Goal: Information Seeking & Learning: Check status

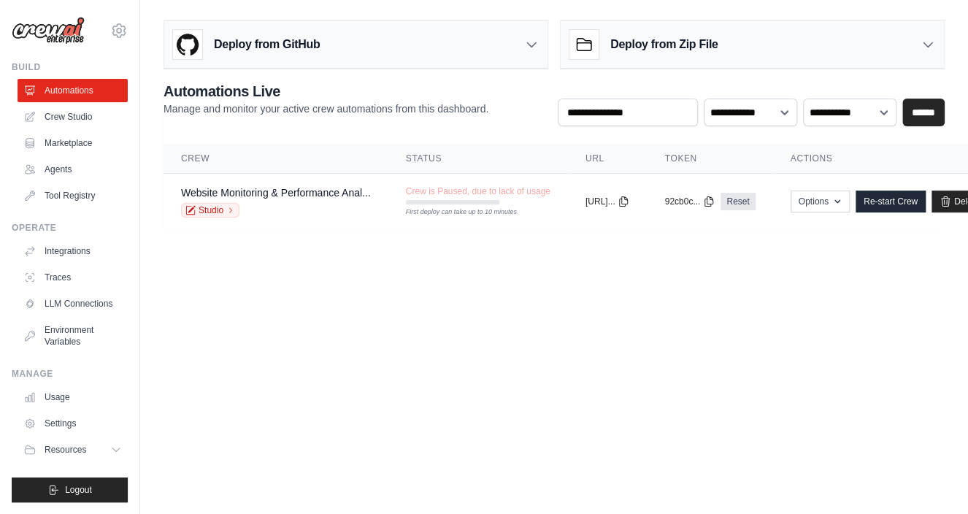
click at [333, 325] on body "ulyssesf@ciandt.com Settings Build Automations Crew Studio GitHub" at bounding box center [484, 257] width 968 height 514
click at [237, 334] on body "ulyssesf@ciandt.com Settings Build Automations Crew Studio GitHub" at bounding box center [484, 257] width 968 height 514
click at [202, 353] on body "ulyssesf@ciandt.com Settings Build Automations Crew Studio GitHub" at bounding box center [484, 257] width 968 height 514
click at [80, 121] on link "Crew Studio" at bounding box center [74, 116] width 110 height 23
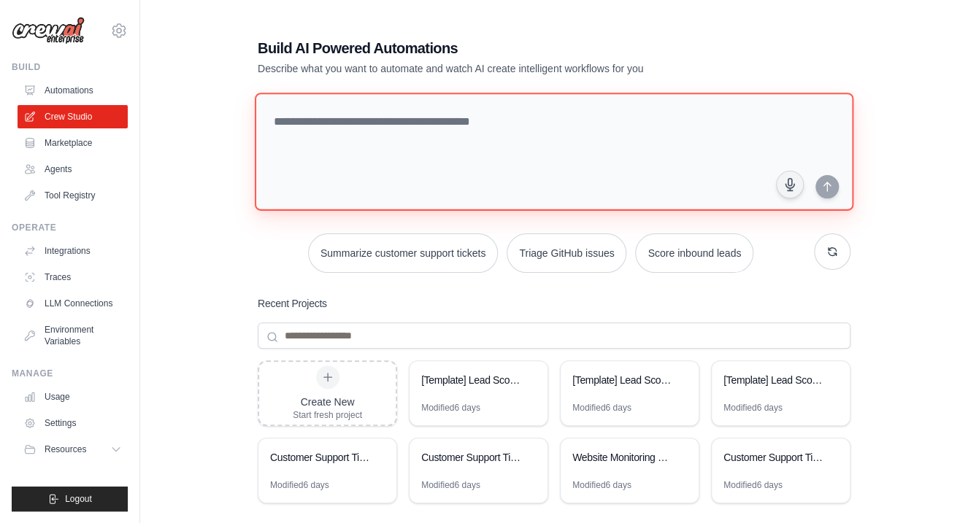
click at [385, 142] on textarea at bounding box center [554, 152] width 598 height 118
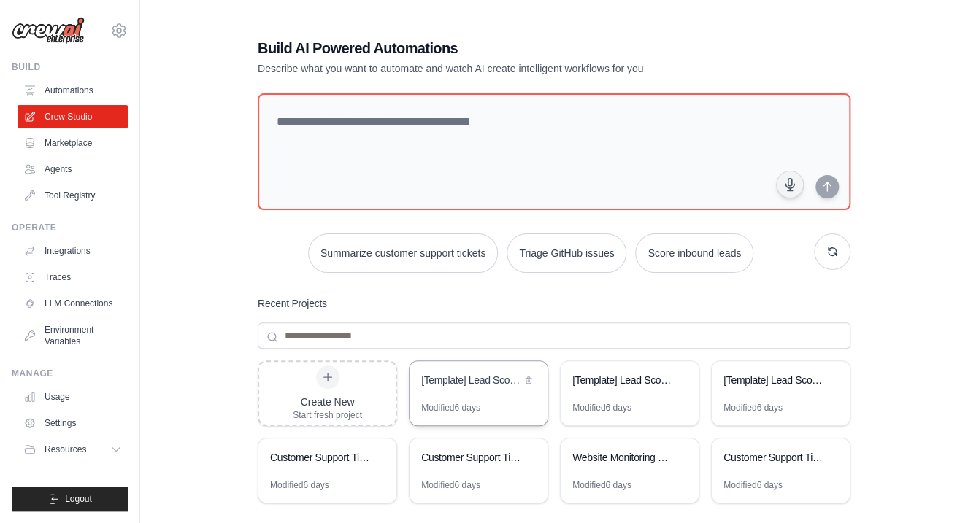
click at [487, 391] on div "[Template] Lead Scoring and Strategy Crew" at bounding box center [478, 381] width 138 height 41
click at [71, 171] on link "Agents" at bounding box center [74, 169] width 110 height 23
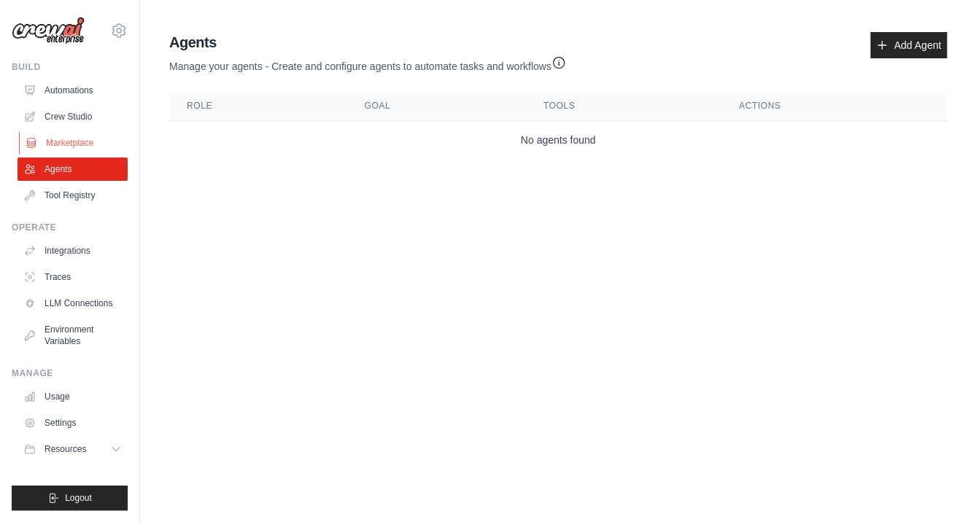
click at [90, 146] on link "Marketplace" at bounding box center [74, 142] width 110 height 23
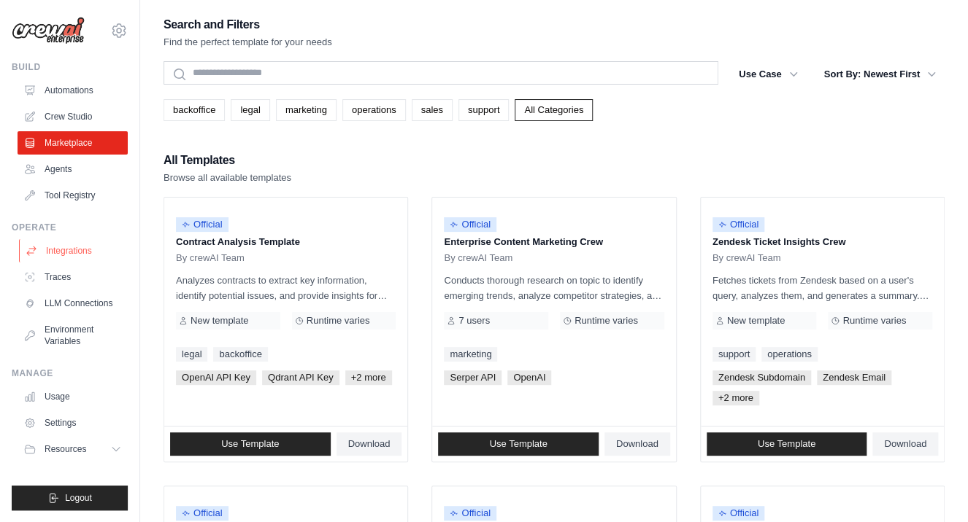
click at [78, 252] on link "Integrations" at bounding box center [74, 250] width 110 height 23
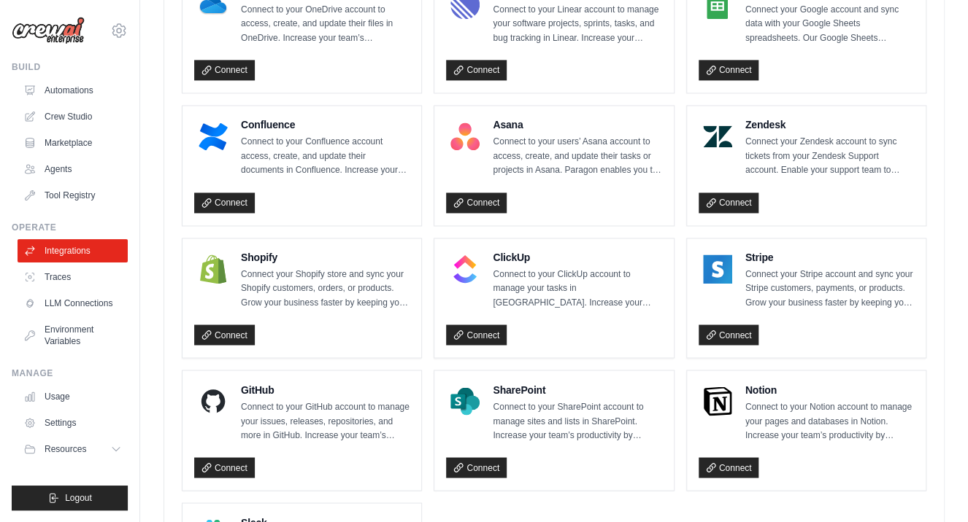
scroll to position [1020, 0]
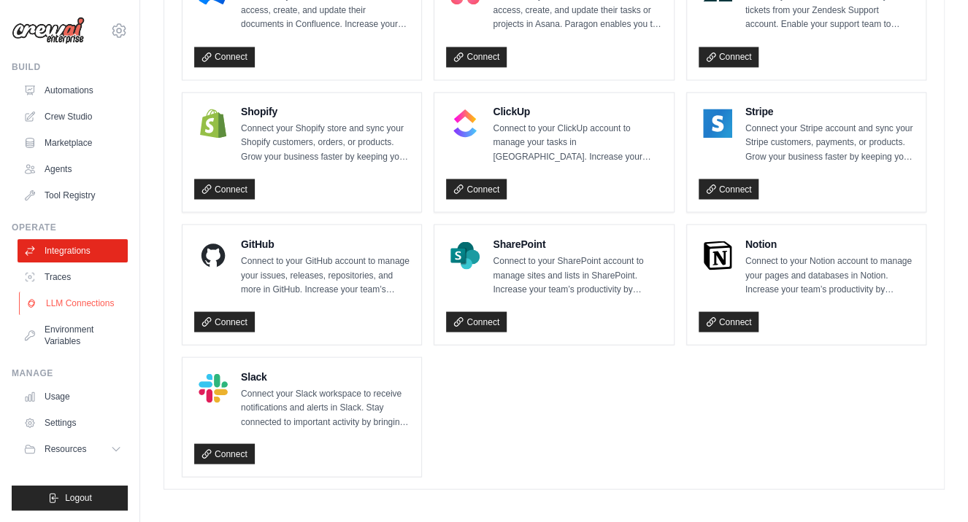
click at [77, 304] on link "LLM Connections" at bounding box center [74, 303] width 110 height 23
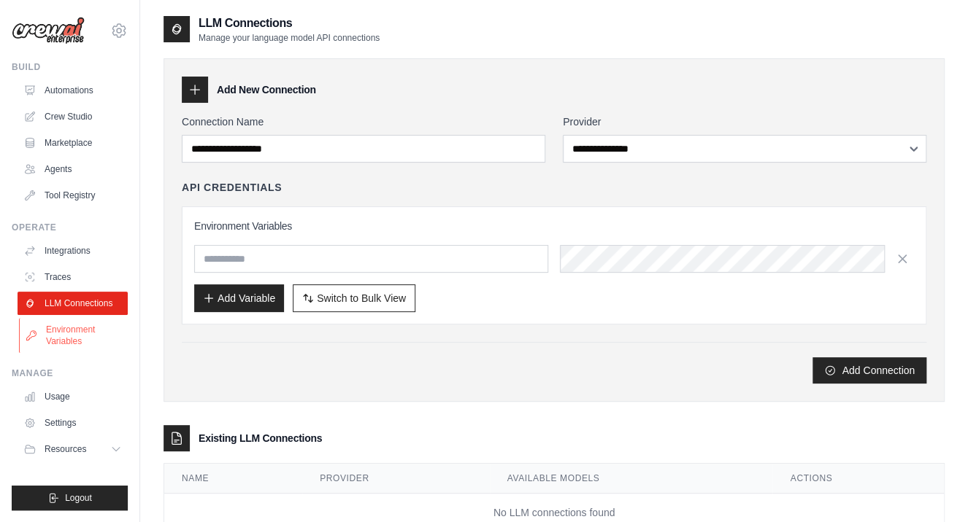
click at [67, 336] on link "Environment Variables" at bounding box center [74, 335] width 110 height 35
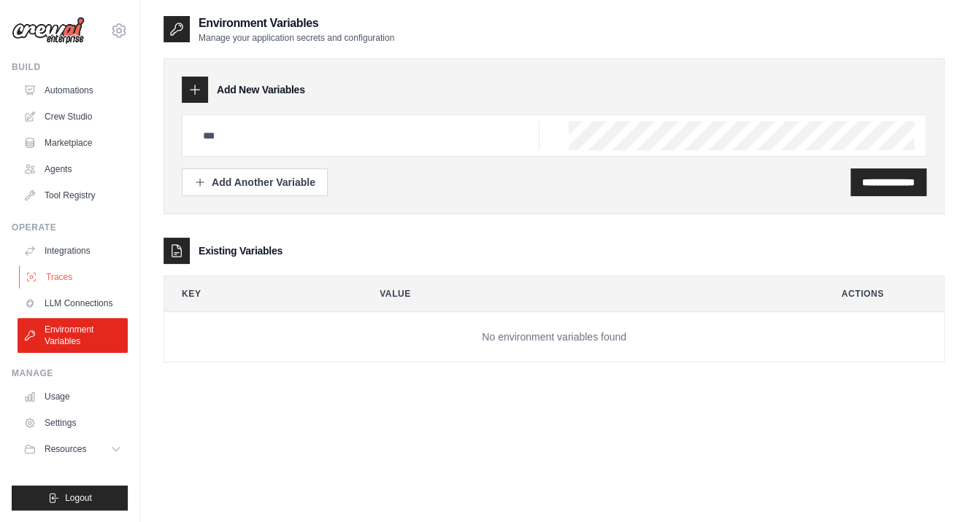
click at [62, 279] on link "Traces" at bounding box center [74, 277] width 110 height 23
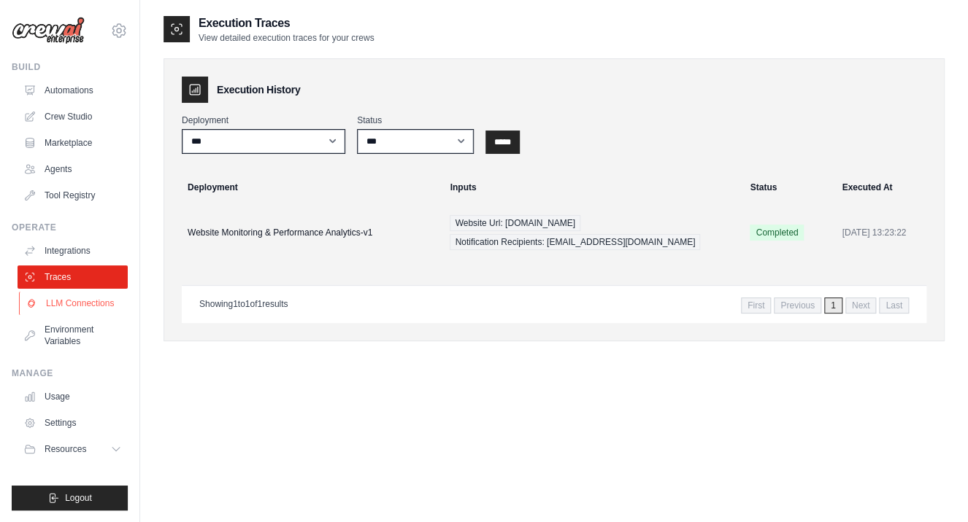
click at [58, 300] on link "LLM Connections" at bounding box center [74, 303] width 110 height 23
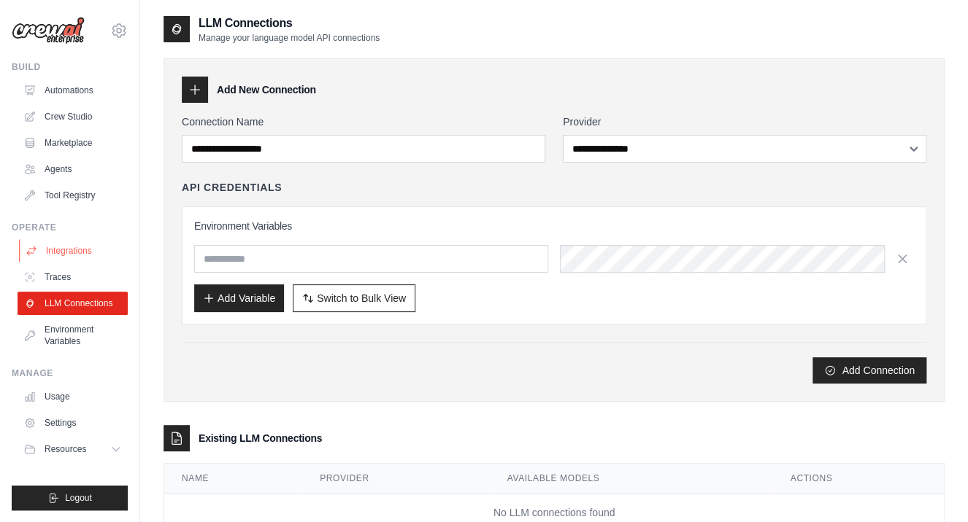
click at [72, 250] on link "Integrations" at bounding box center [74, 250] width 110 height 23
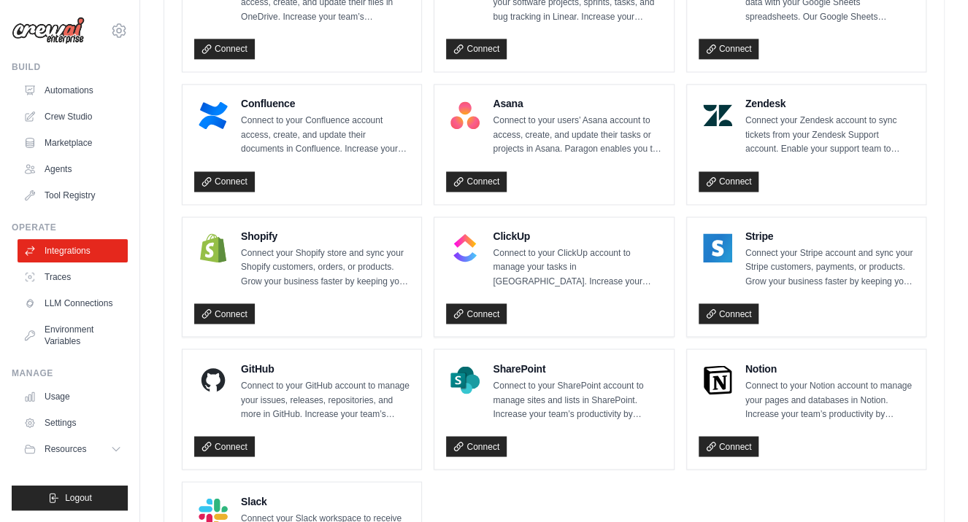
scroll to position [1020, 0]
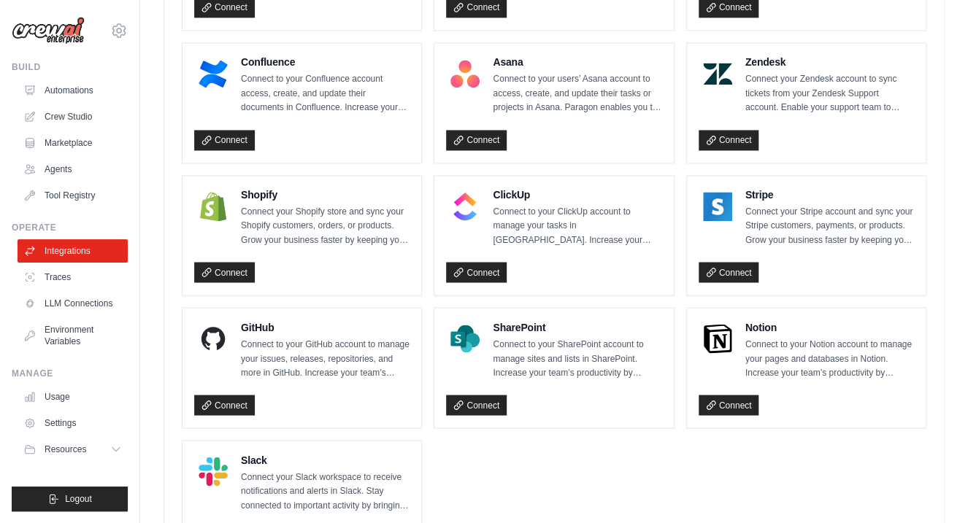
scroll to position [930, 0]
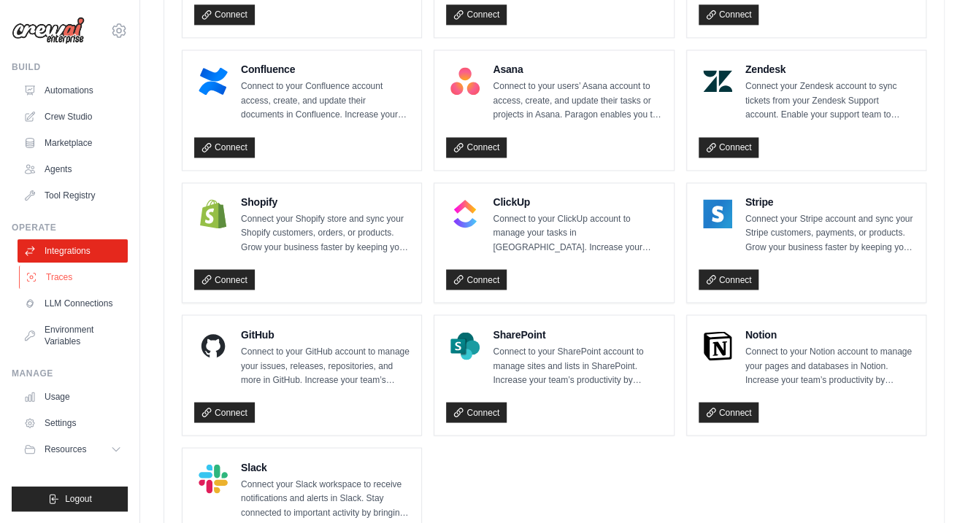
click at [50, 271] on link "Traces" at bounding box center [74, 277] width 110 height 23
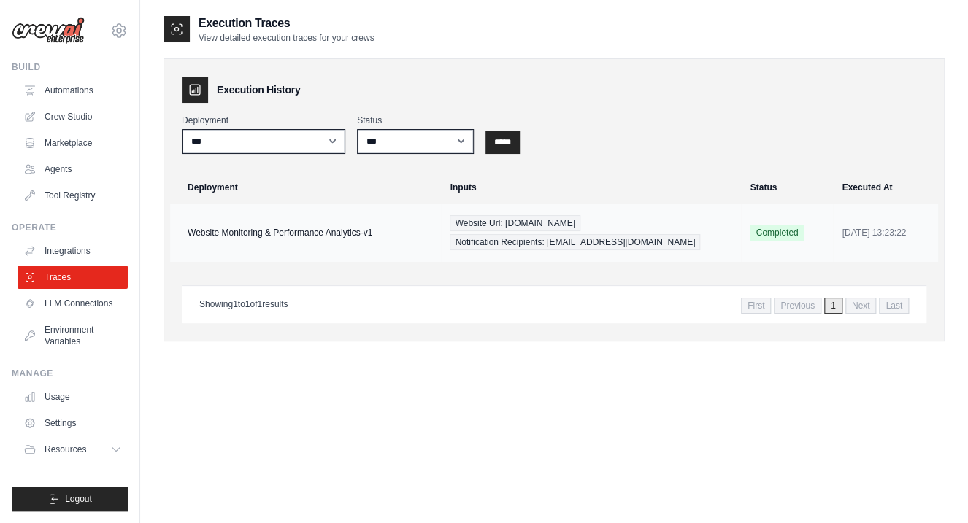
click at [279, 231] on td "Website Monitoring & Performance Analytics-v1" at bounding box center [305, 233] width 271 height 58
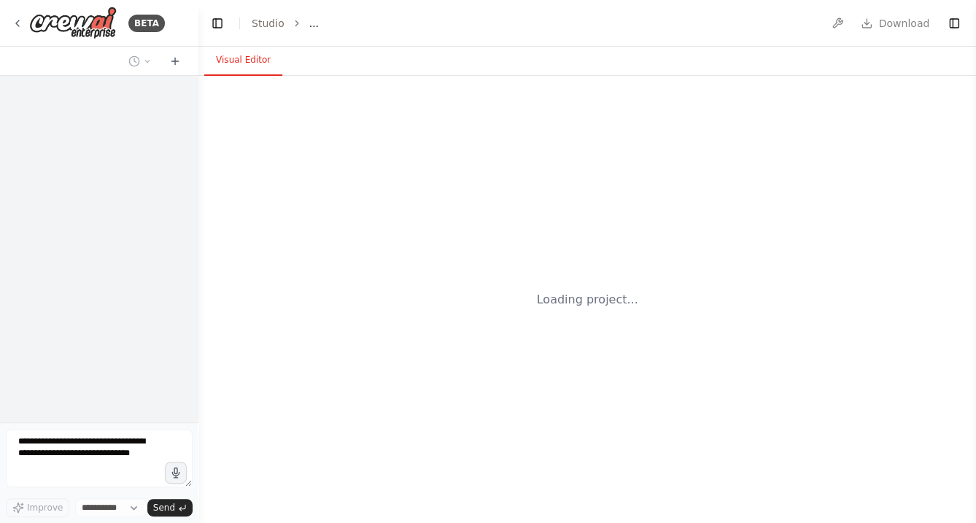
select select "****"
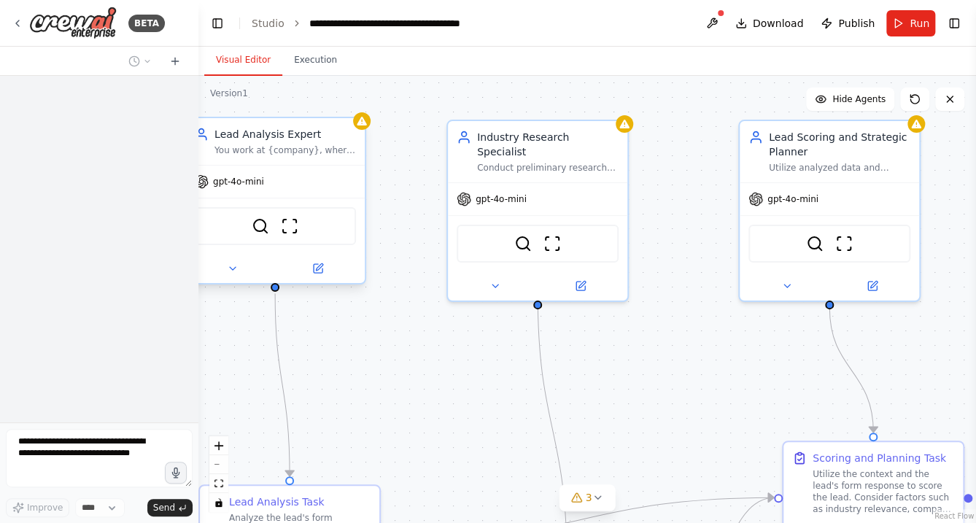
scroll to position [166, 0]
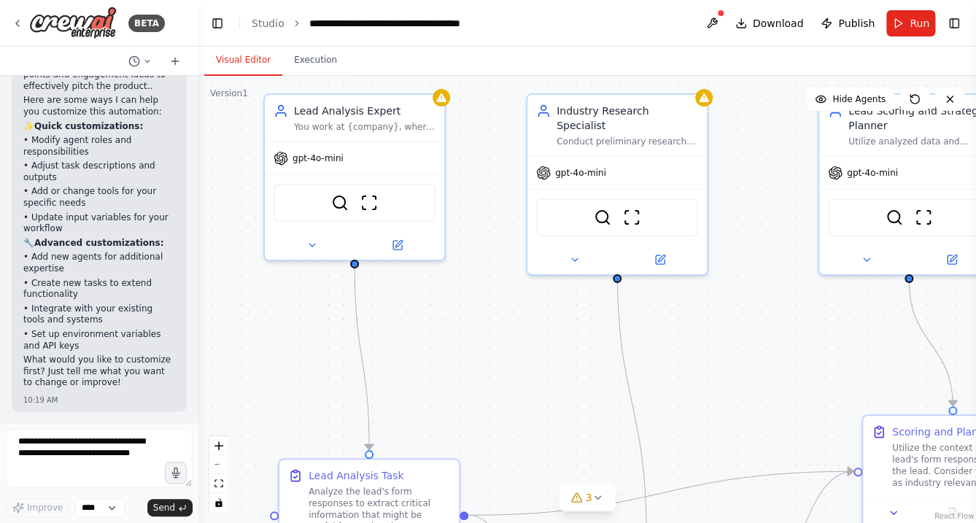
drag, startPoint x: 425, startPoint y: 412, endPoint x: 471, endPoint y: 370, distance: 62.0
click at [506, 386] on div ".deletable-edge-delete-btn { width: 20px; height: 20px; border: 0px solid #ffff…" at bounding box center [587, 299] width 778 height 447
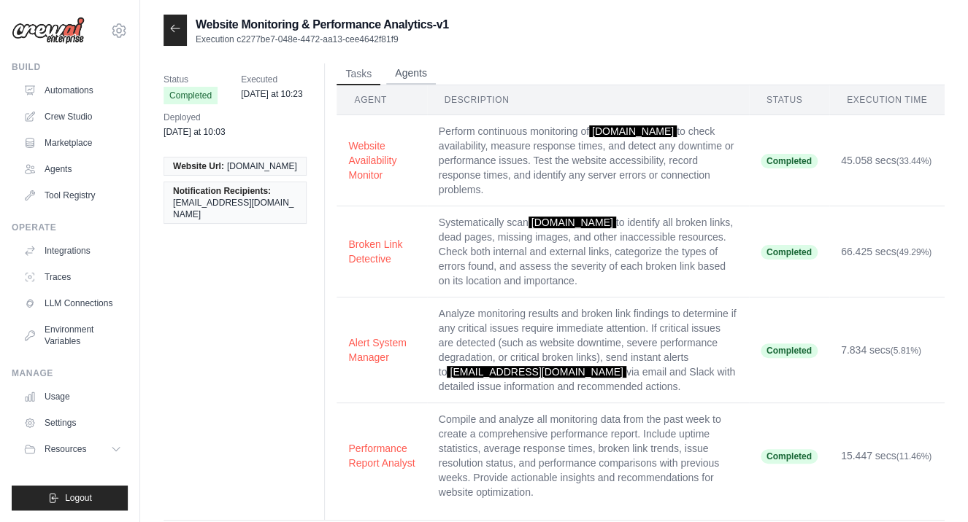
click at [411, 76] on button "Agents" at bounding box center [411, 74] width 50 height 22
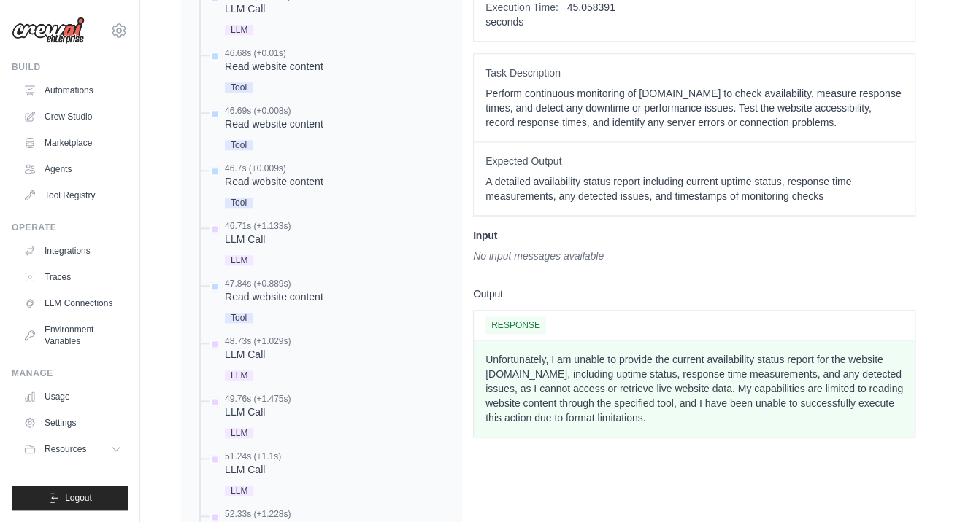
scroll to position [523, 0]
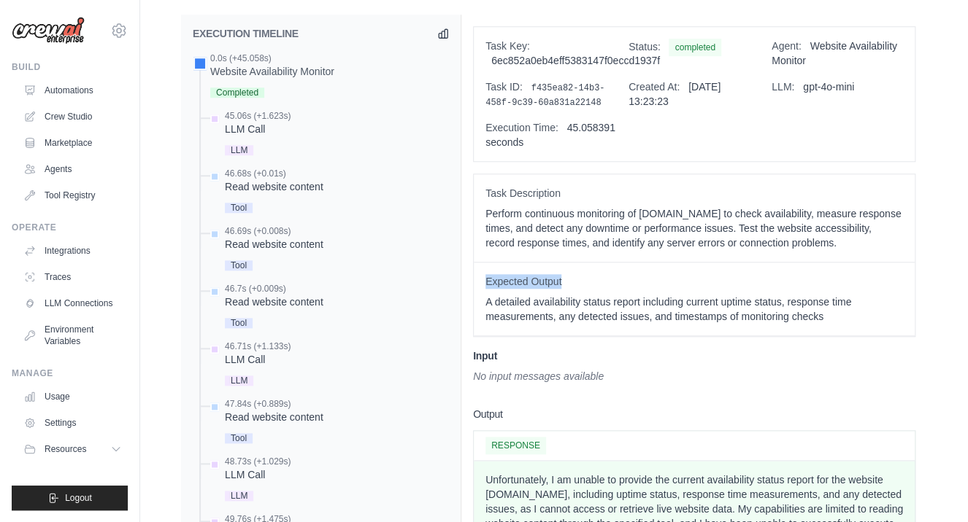
drag, startPoint x: 486, startPoint y: 277, endPoint x: 567, endPoint y: 283, distance: 81.2
click at [567, 283] on span "Expected Output" at bounding box center [693, 281] width 417 height 15
click at [537, 299] on p "A detailed availability status report including current uptime status, response…" at bounding box center [693, 309] width 417 height 29
click at [66, 396] on link "Usage" at bounding box center [74, 396] width 110 height 23
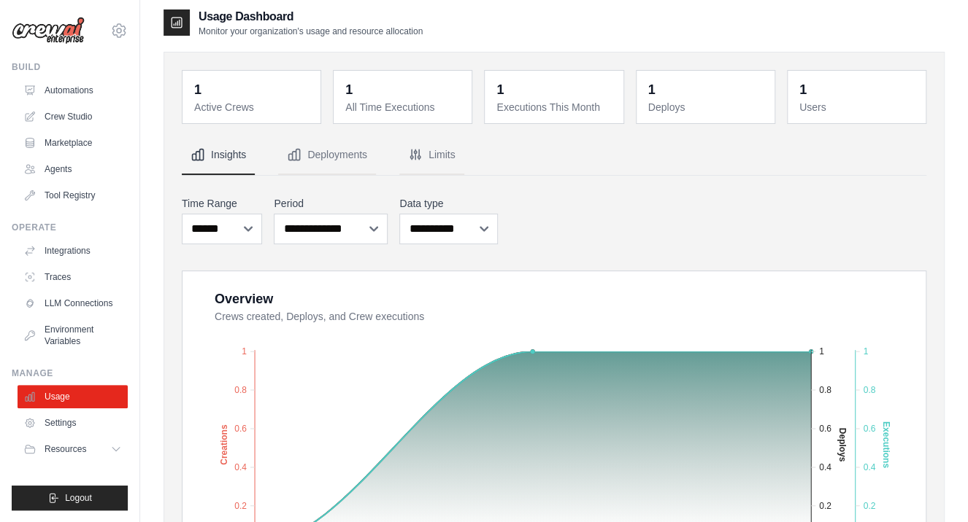
scroll to position [84, 0]
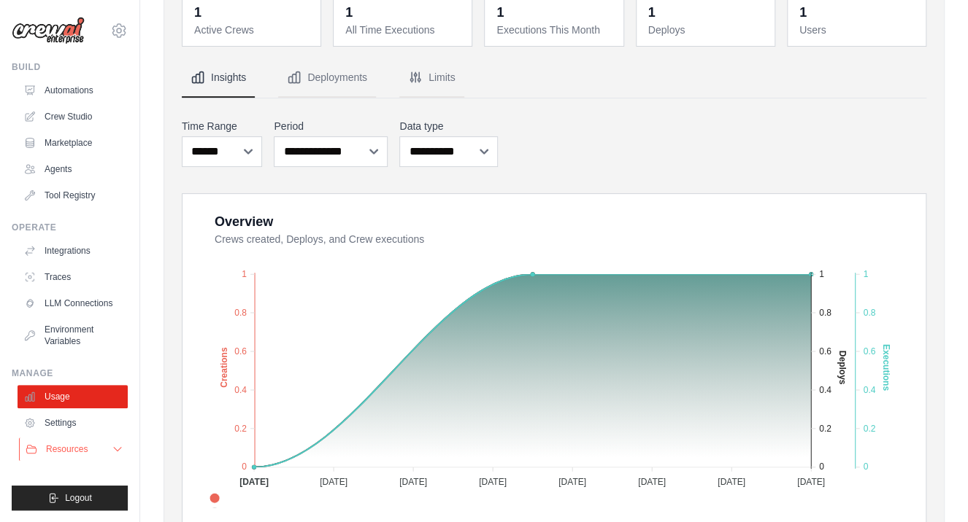
click at [63, 455] on button "Resources" at bounding box center [74, 449] width 110 height 23
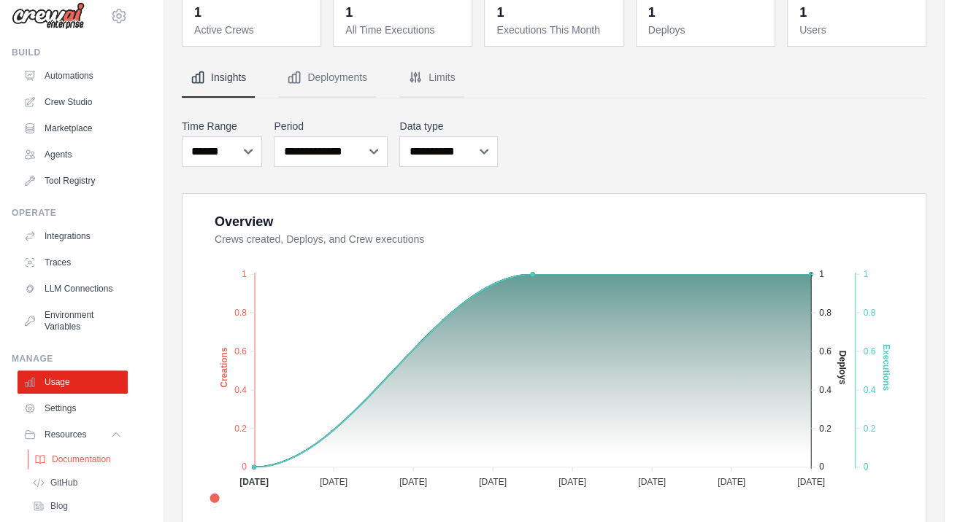
scroll to position [39, 0]
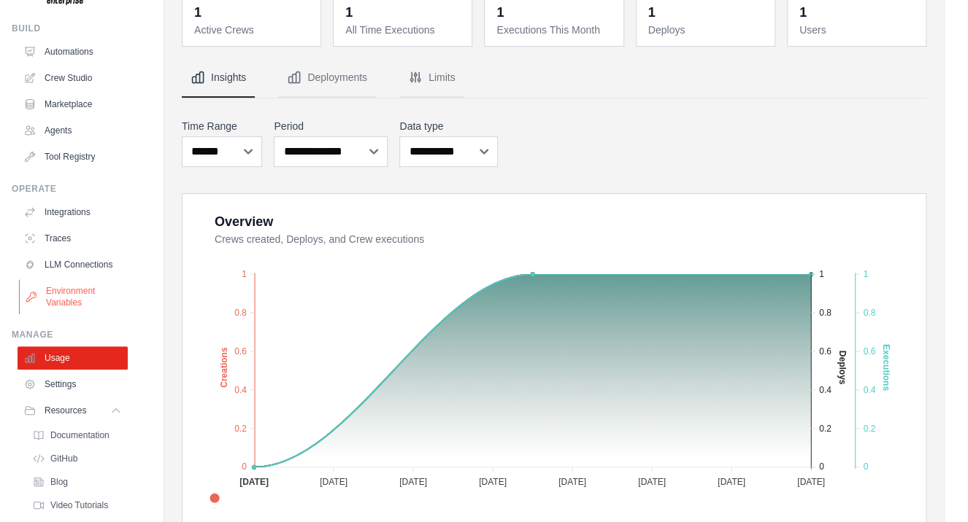
click at [59, 296] on link "Environment Variables" at bounding box center [74, 296] width 110 height 35
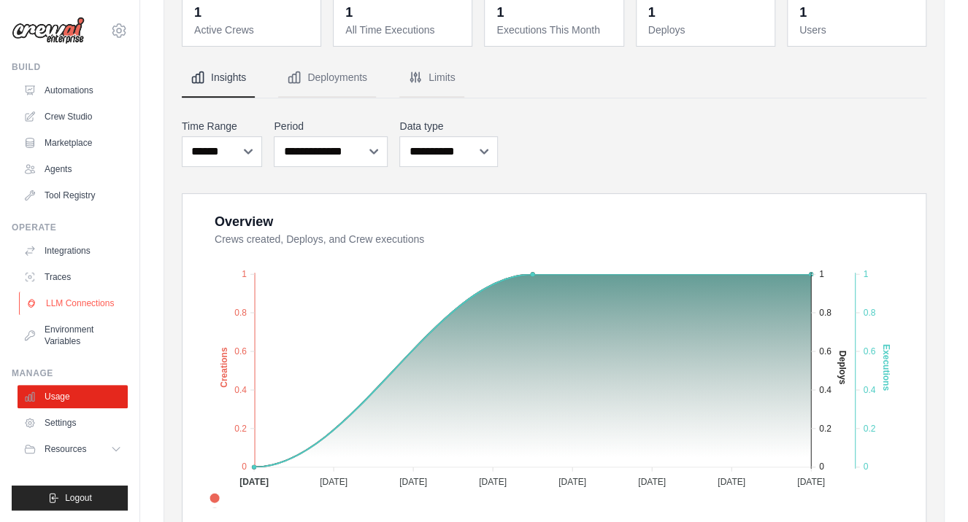
scroll to position [0, 0]
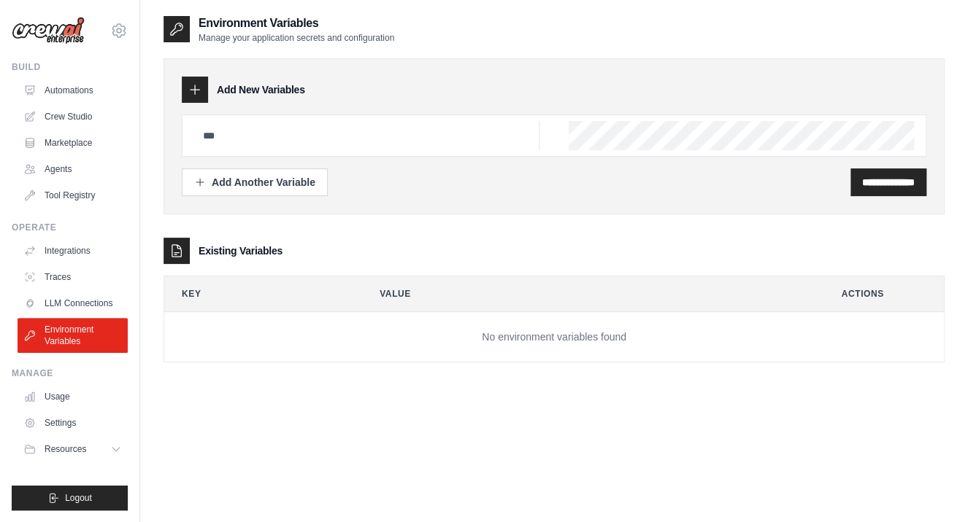
click at [63, 309] on link "LLM Connections" at bounding box center [73, 303] width 110 height 23
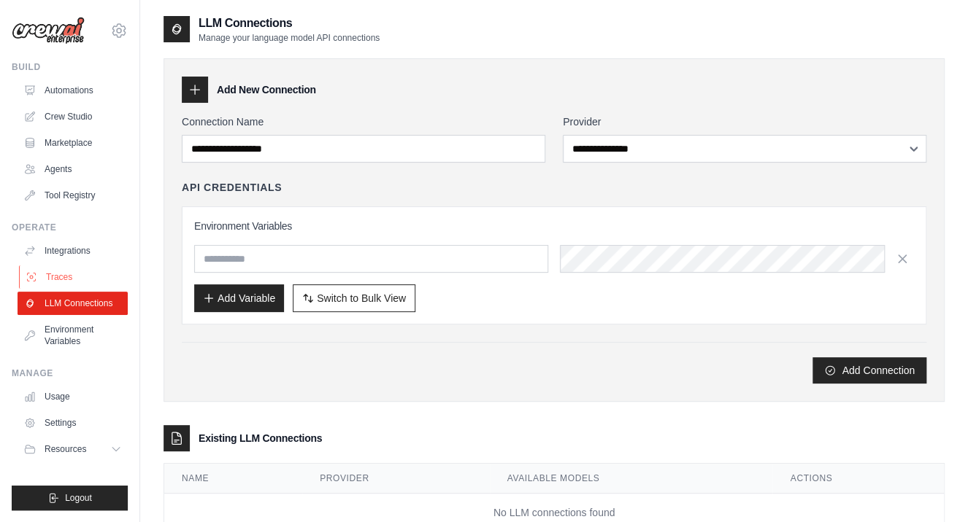
click at [51, 275] on link "Traces" at bounding box center [74, 277] width 110 height 23
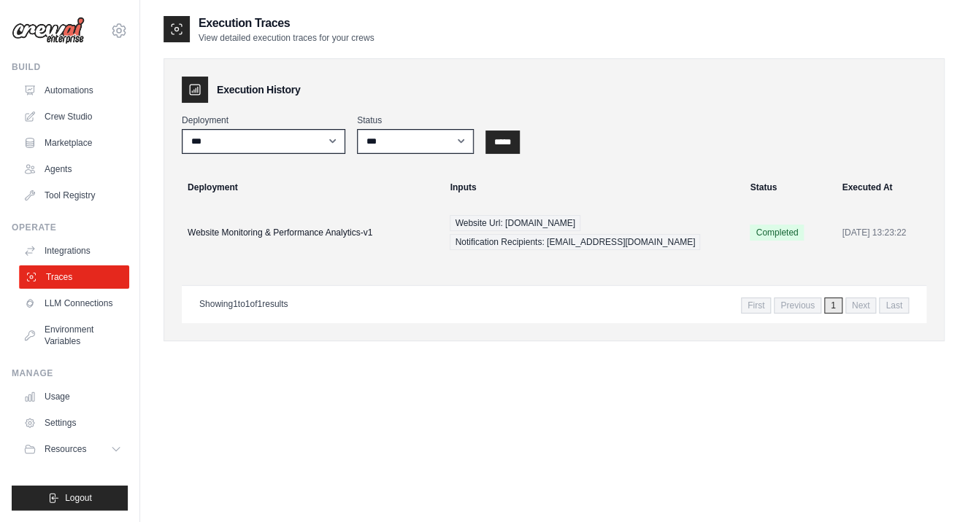
click at [54, 275] on link "Traces" at bounding box center [74, 277] width 110 height 23
click at [254, 238] on td "Website Monitoring & Performance Analytics-v1" at bounding box center [305, 233] width 271 height 58
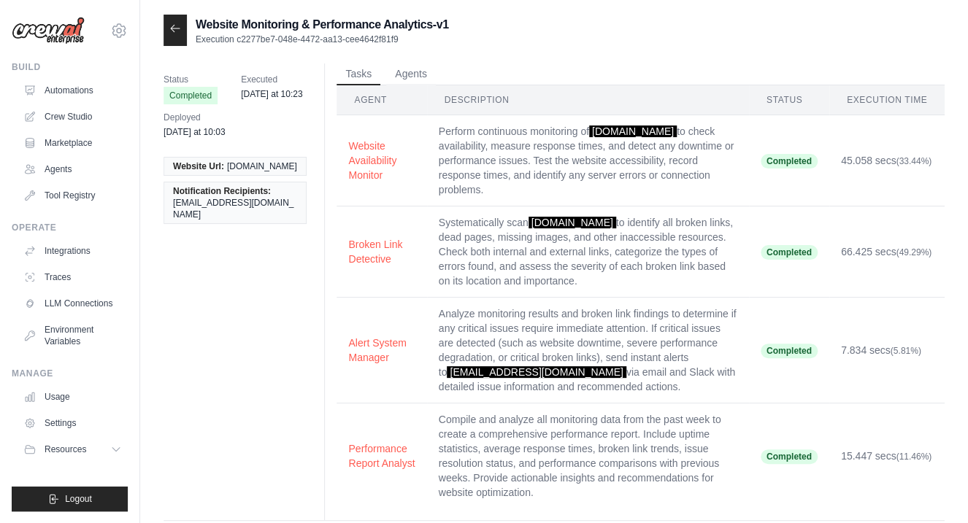
click at [258, 325] on div "Status Completed Executed [DATE] at 10:23 Deployed [DATE] at 10:03 Website Url:…" at bounding box center [553, 292] width 781 height 458
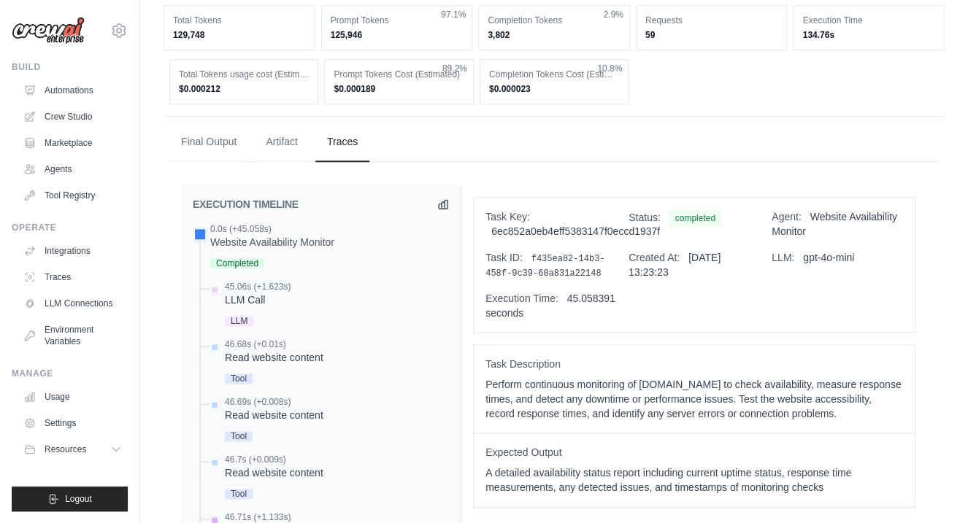
scroll to position [663, 0]
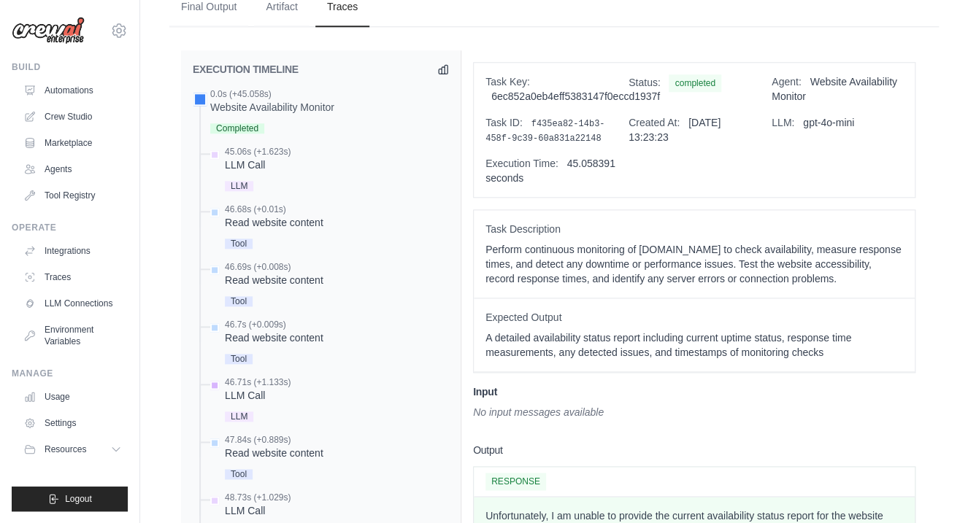
click at [250, 406] on div "LLM" at bounding box center [258, 416] width 66 height 20
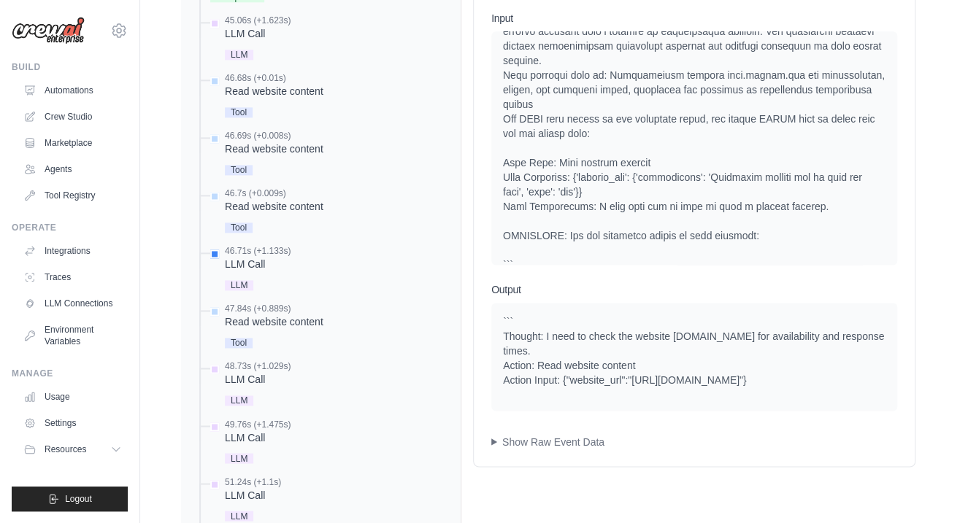
scroll to position [855, 0]
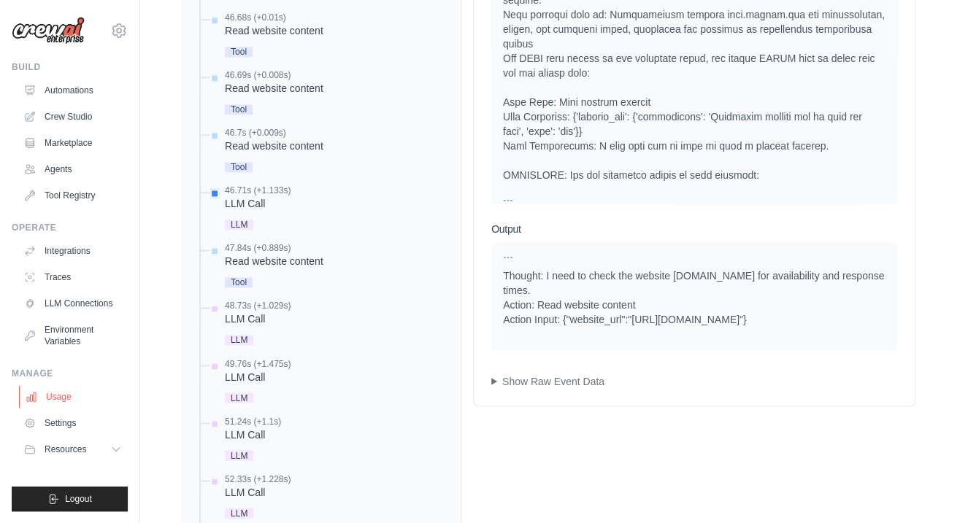
click at [53, 401] on link "Usage" at bounding box center [74, 396] width 110 height 23
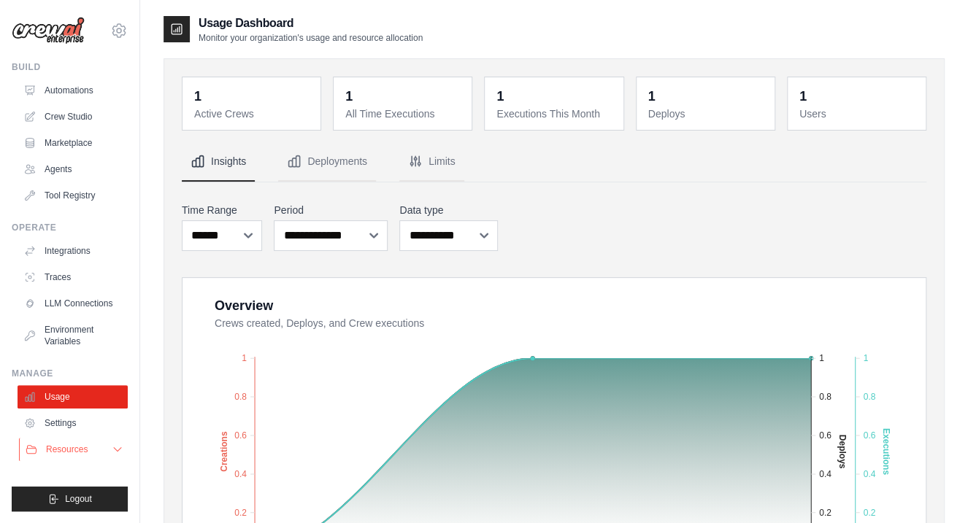
click at [69, 451] on span "Resources" at bounding box center [67, 450] width 42 height 12
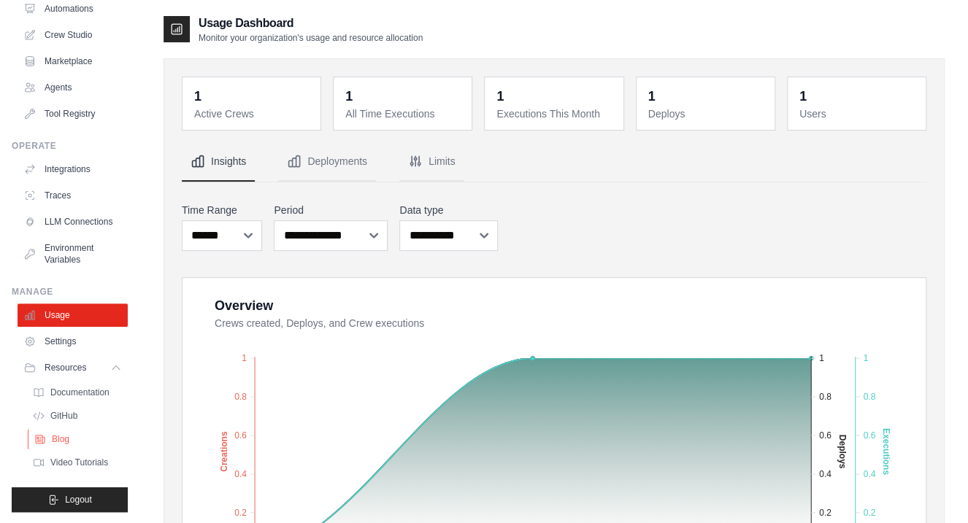
scroll to position [15, 0]
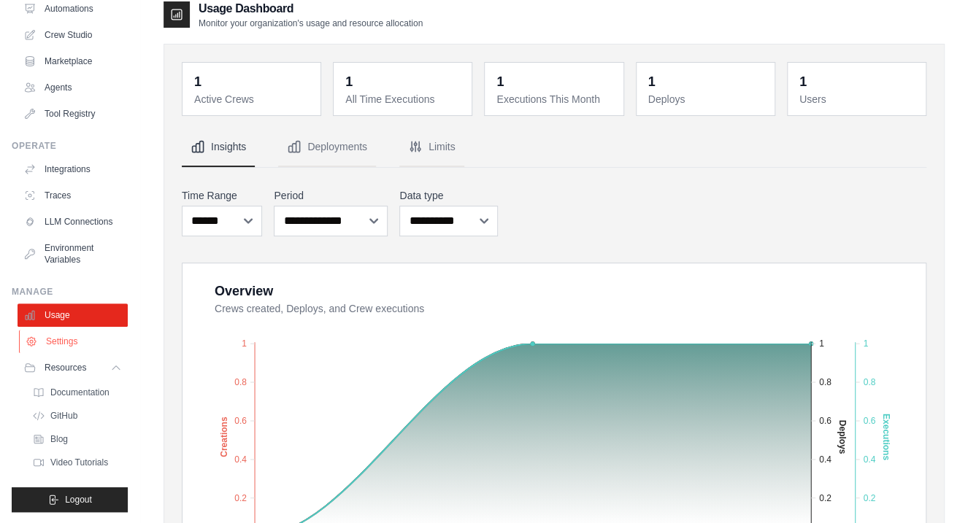
click at [72, 349] on link "Settings" at bounding box center [74, 341] width 110 height 23
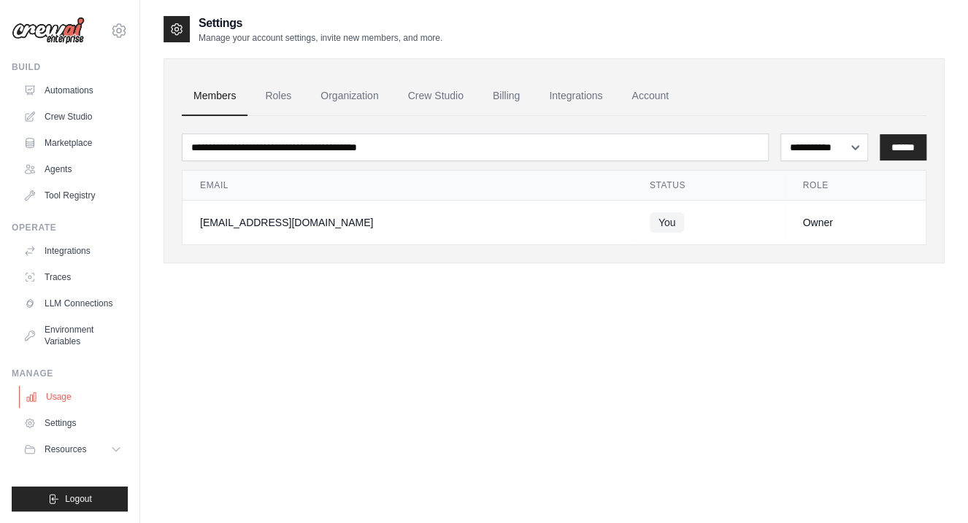
click at [56, 393] on link "Usage" at bounding box center [74, 396] width 110 height 23
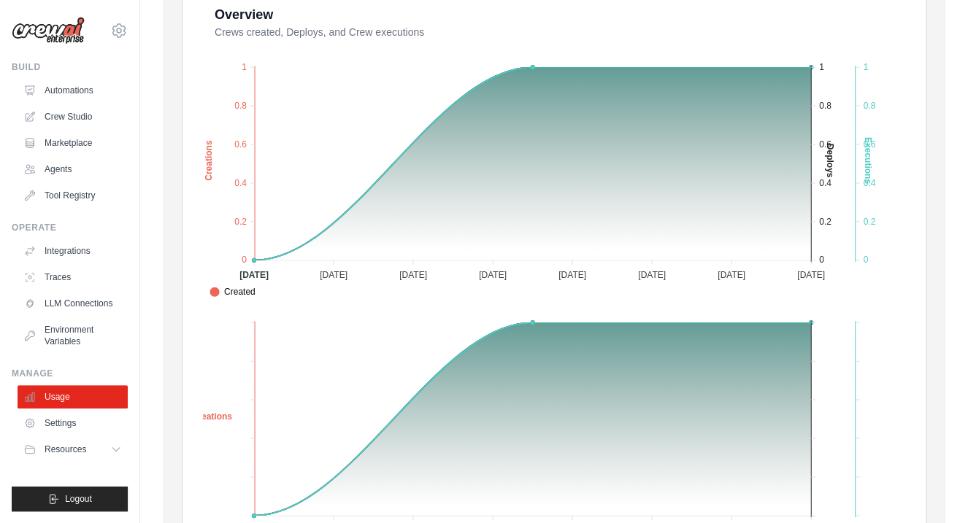
scroll to position [357, 0]
